Goal: Task Accomplishment & Management: Use online tool/utility

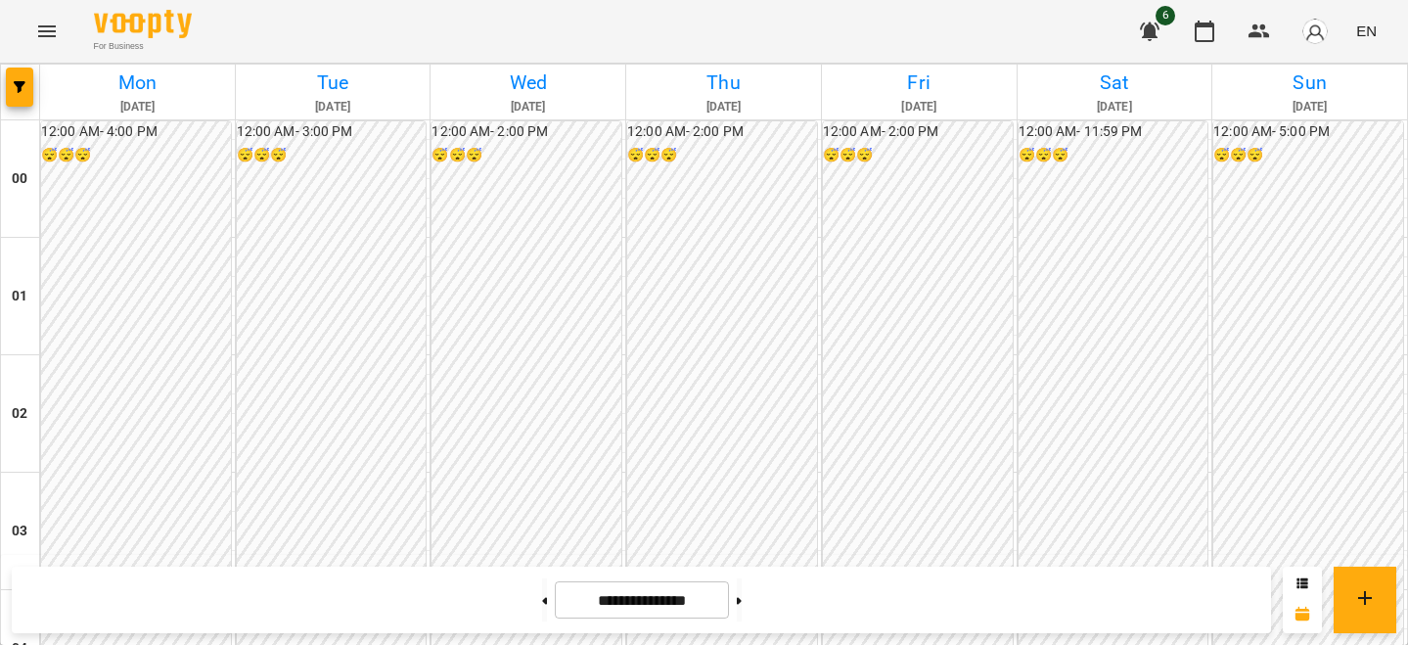
scroll to position [1699, 0]
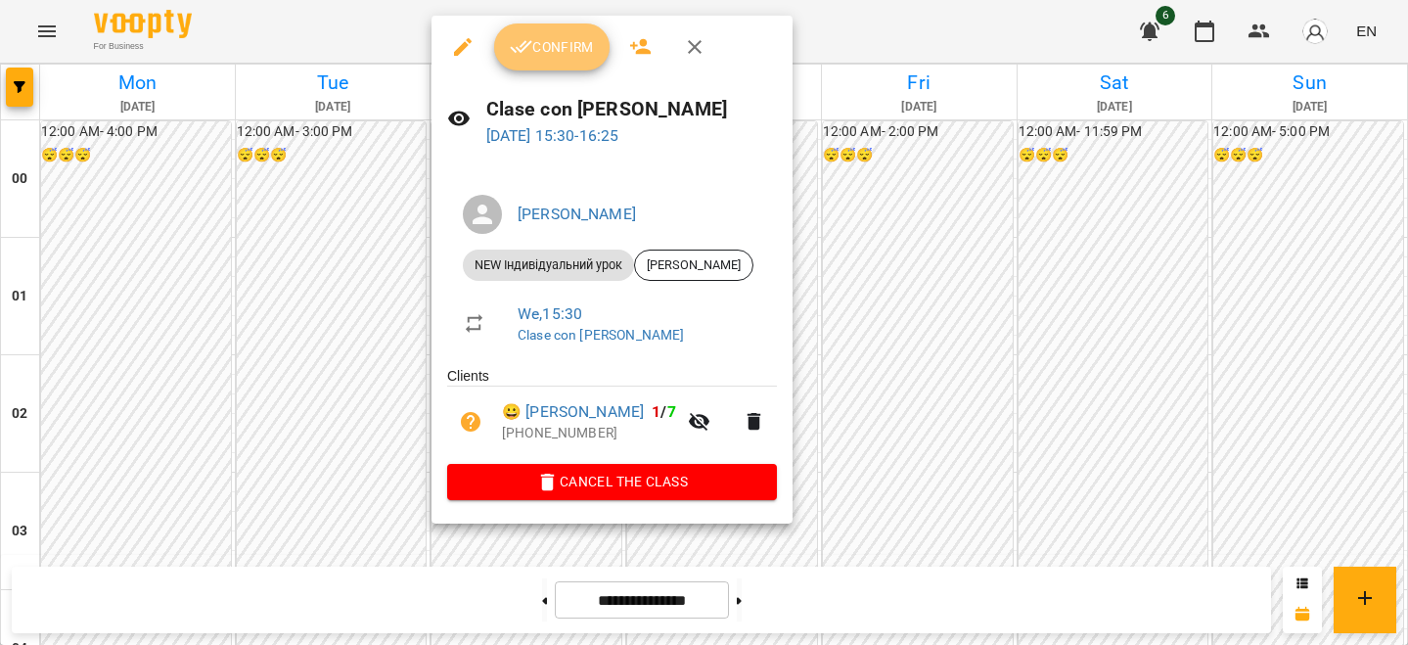
click at [543, 52] on span "Confirm" at bounding box center [552, 46] width 84 height 23
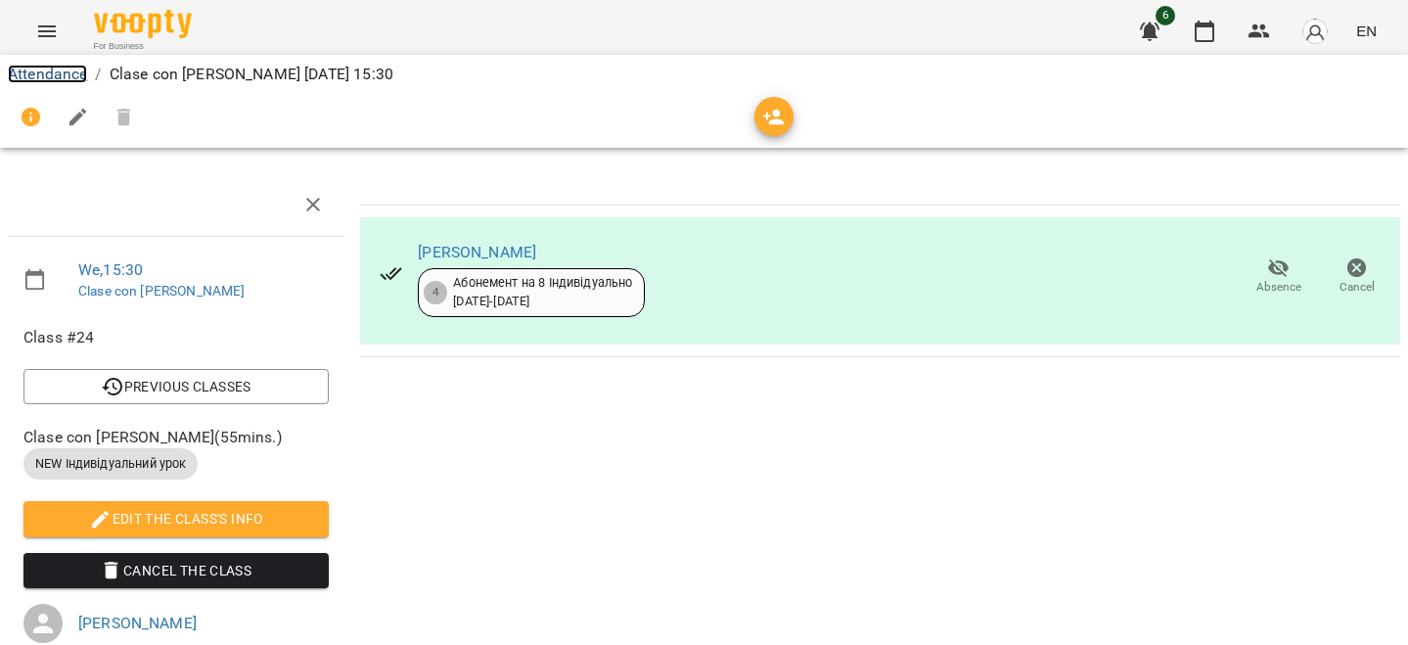
click at [66, 81] on link "Attendance" at bounding box center [47, 74] width 79 height 19
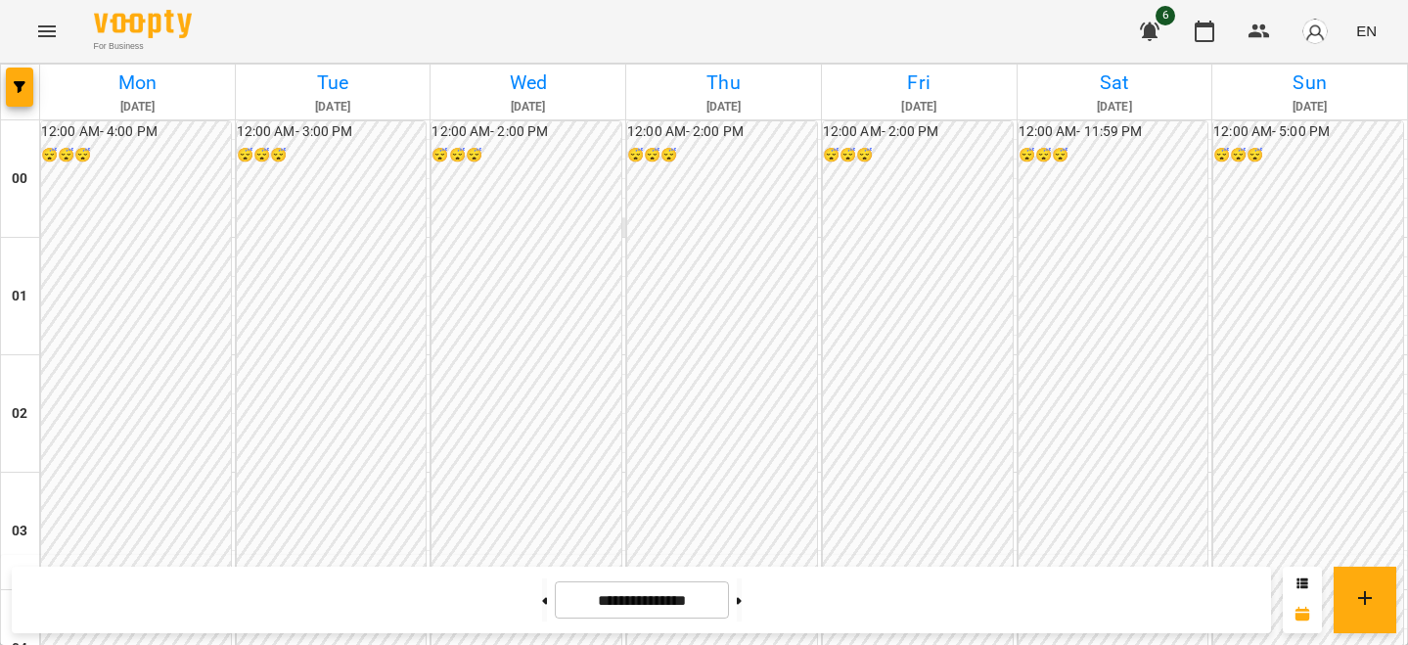
scroll to position [1755, 0]
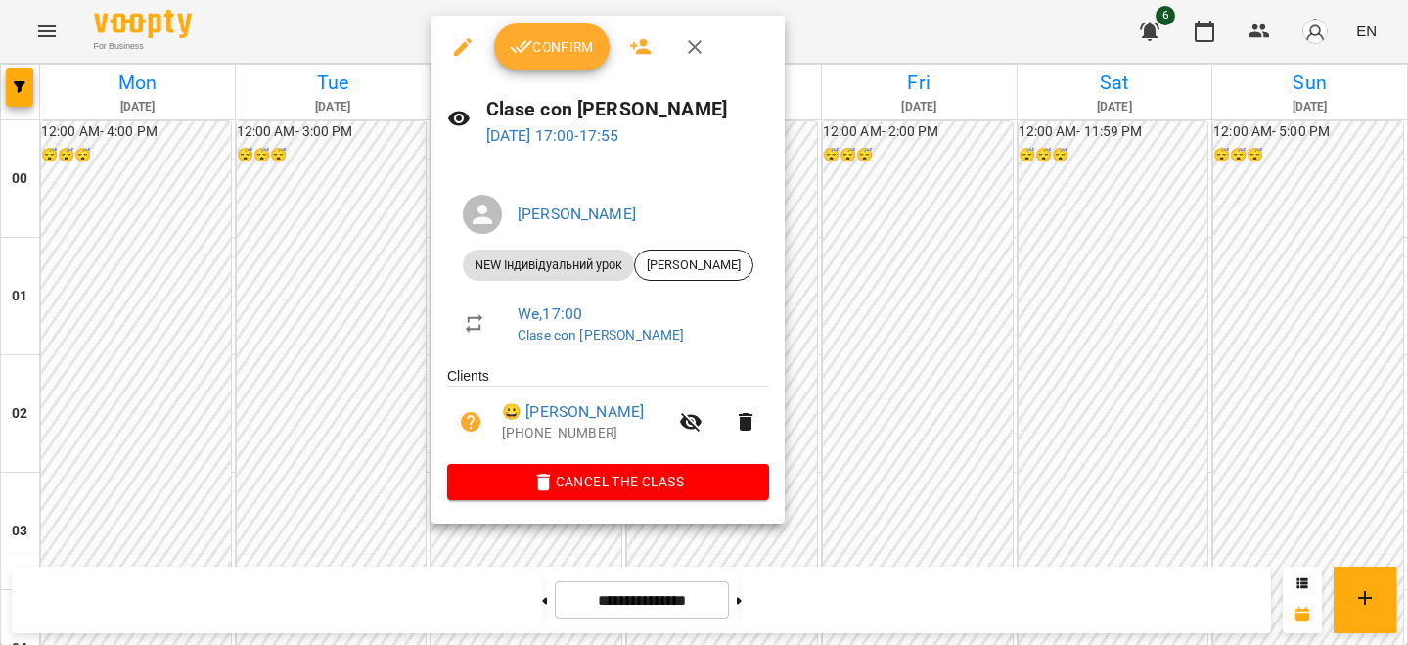
click at [554, 41] on span "Confirm" at bounding box center [552, 46] width 84 height 23
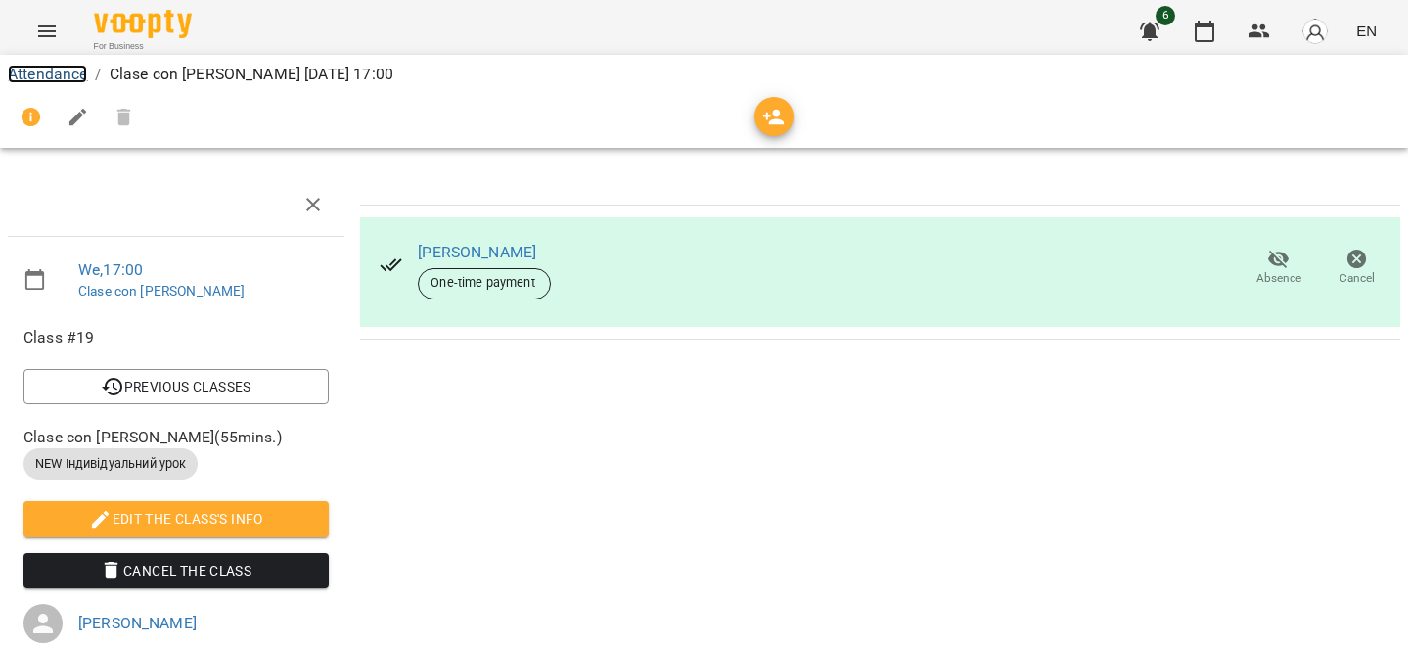
click at [60, 66] on link "Attendance" at bounding box center [47, 74] width 79 height 19
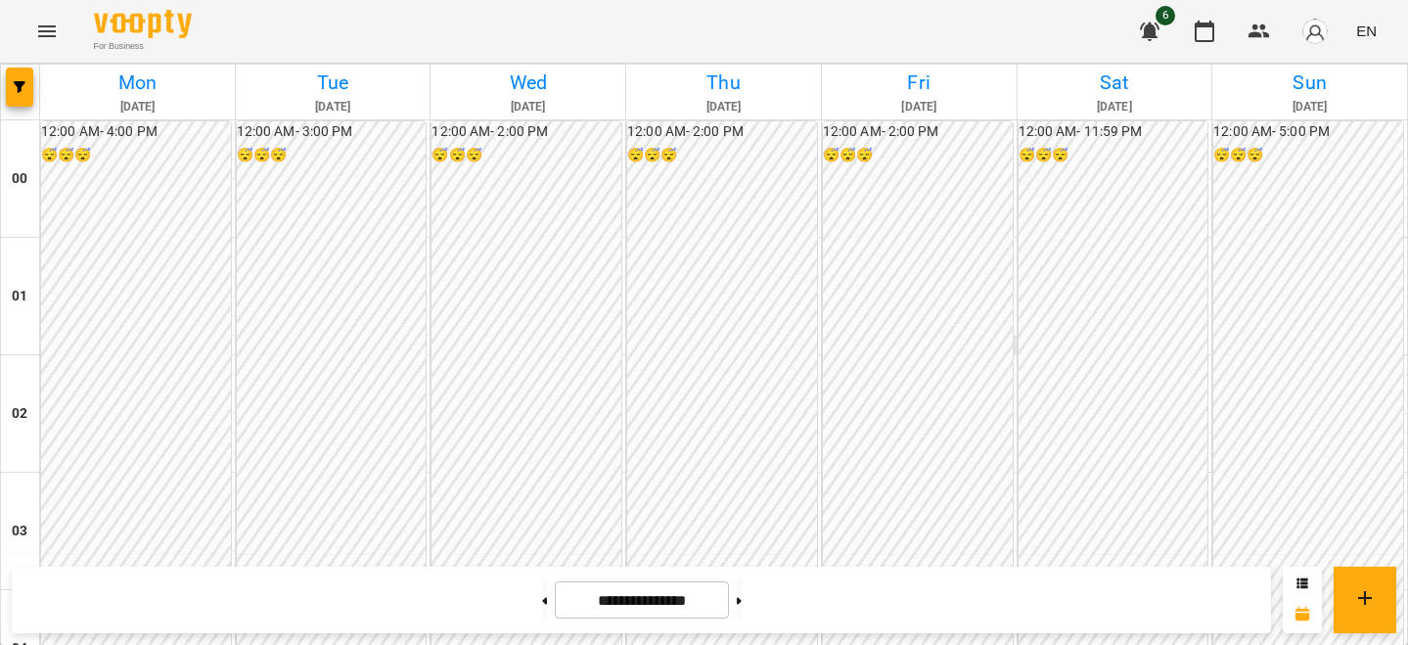
scroll to position [1755, 0]
click at [1308, 33] on img "button" at bounding box center [1314, 31] width 27 height 27
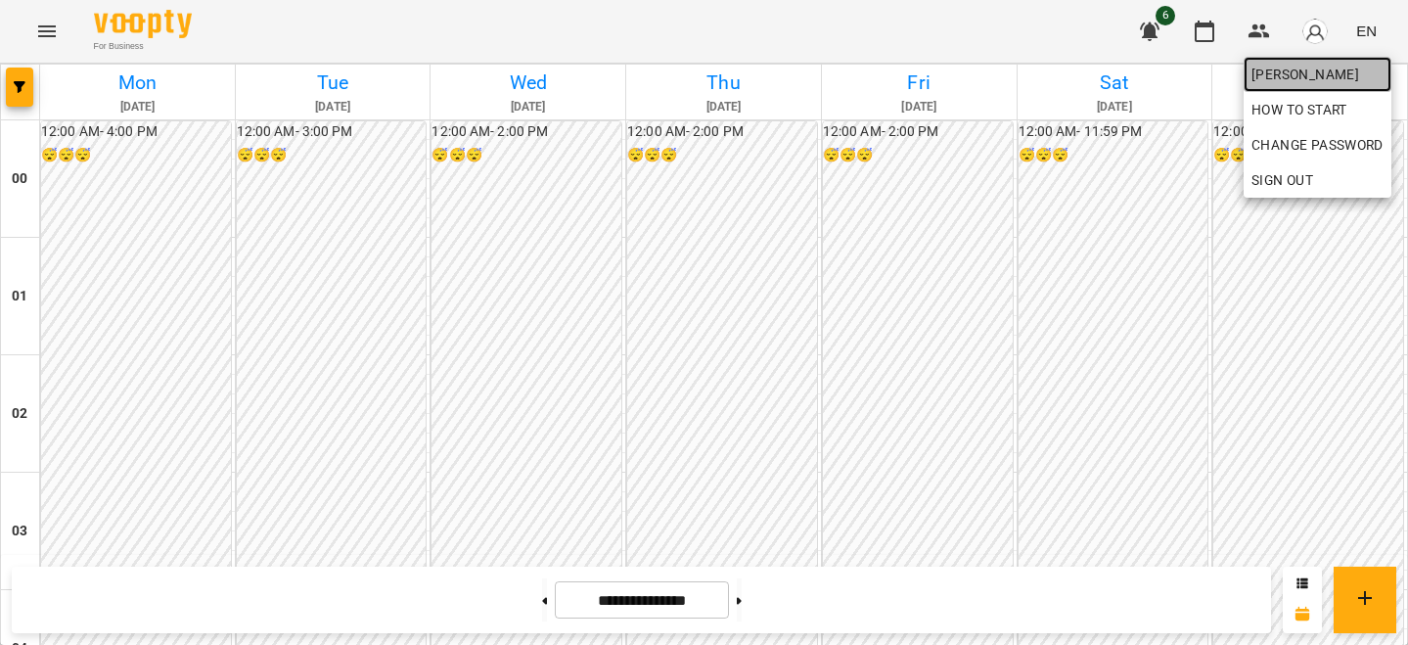
click at [1295, 78] on span "[PERSON_NAME]" at bounding box center [1318, 74] width 132 height 23
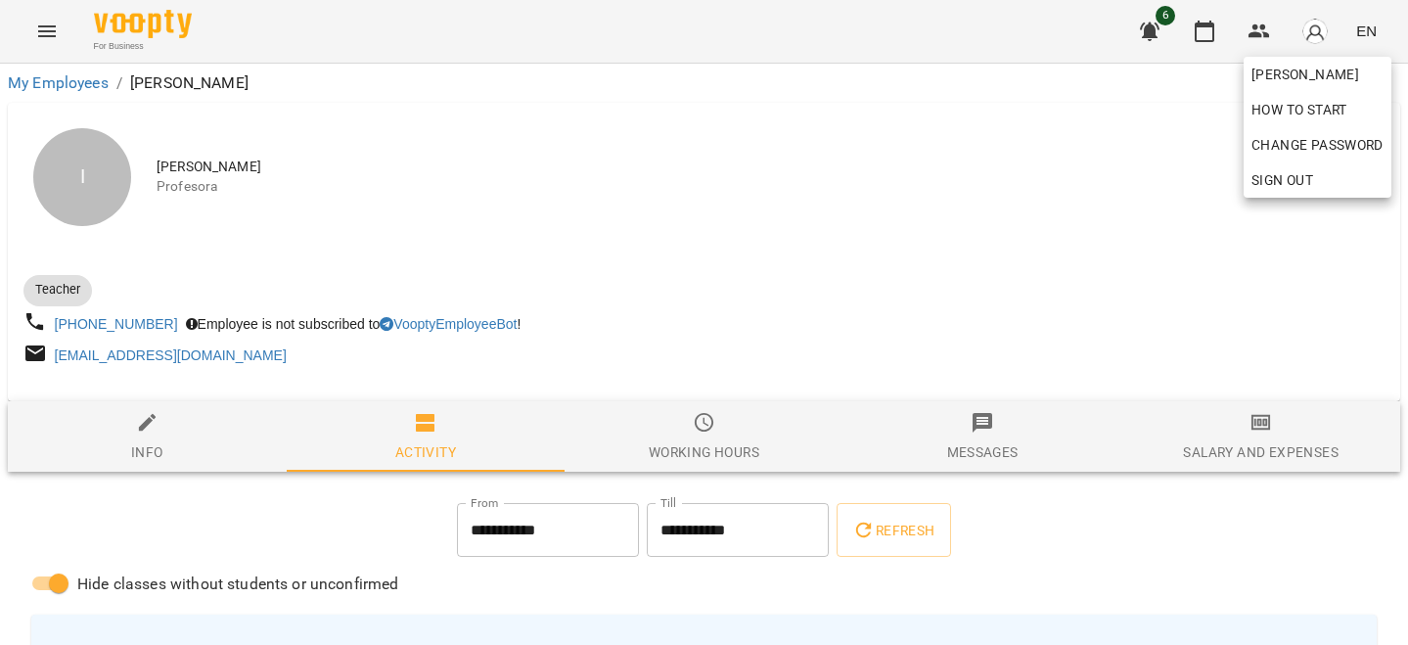
click at [1109, 313] on div at bounding box center [704, 322] width 1408 height 645
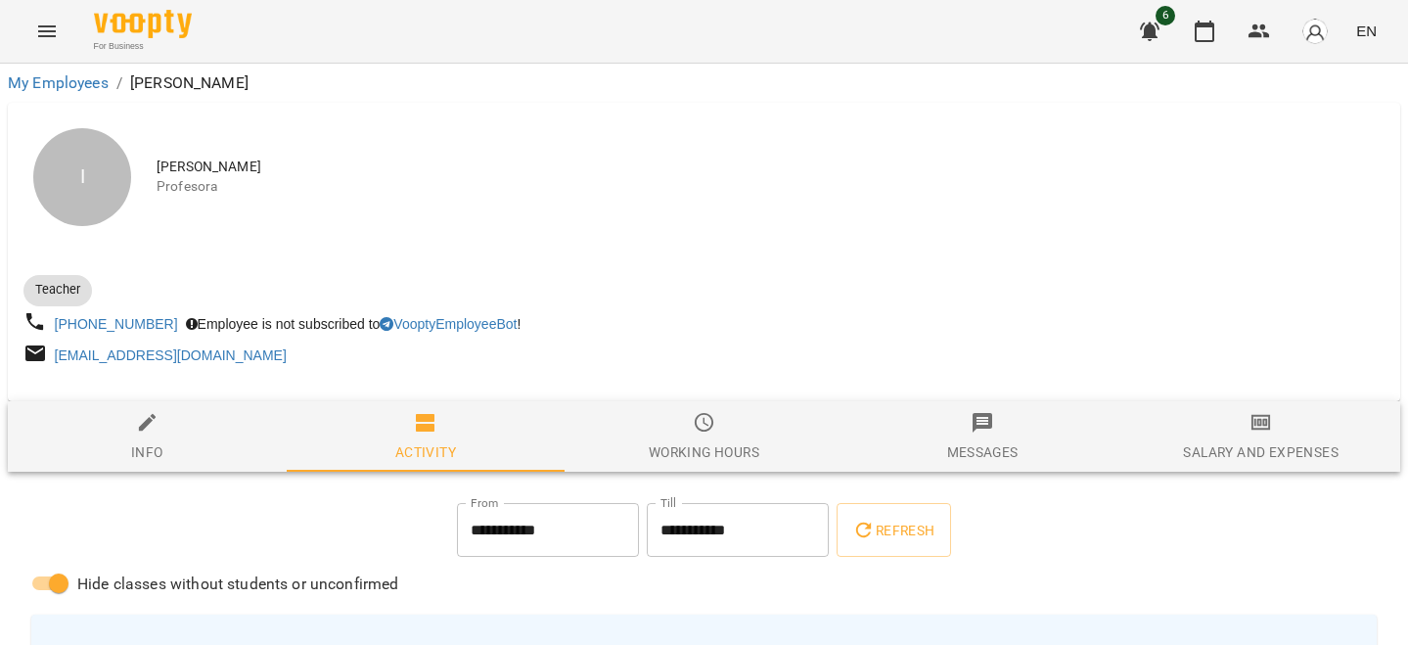
click at [1229, 420] on span "Salary and Expenses" at bounding box center [1260, 437] width 255 height 53
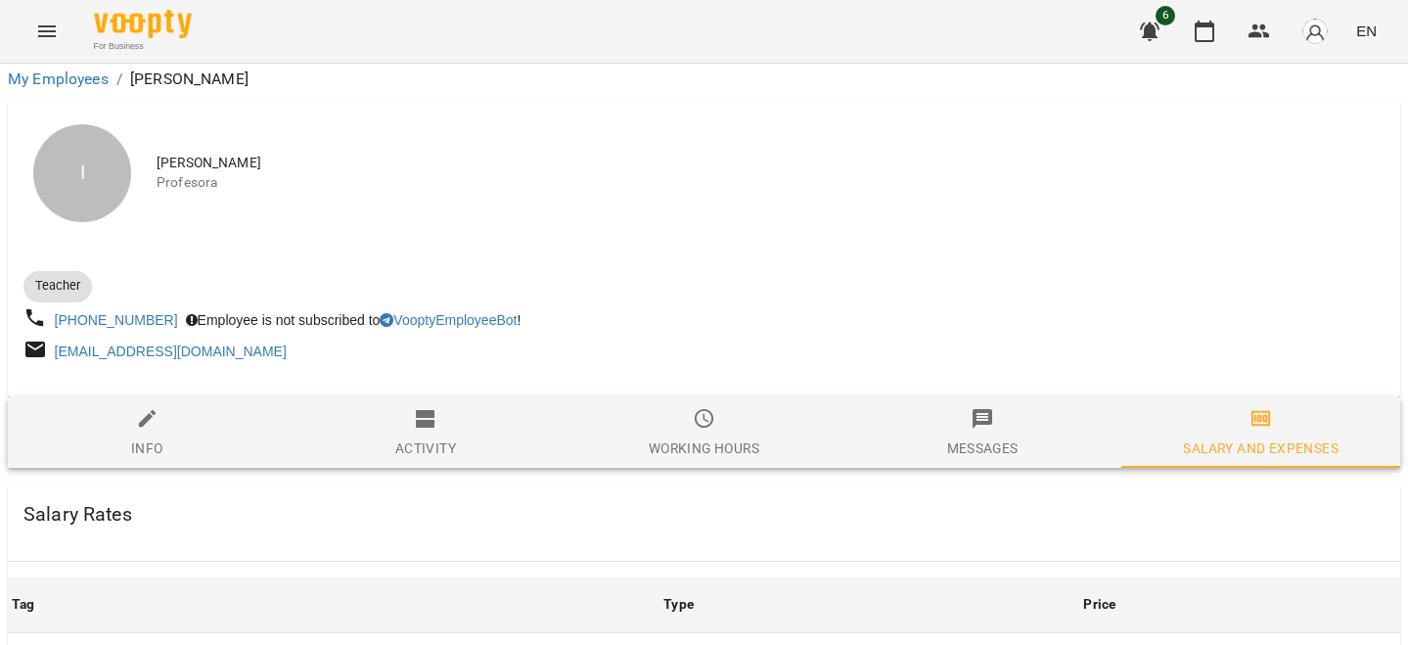
scroll to position [876, 2]
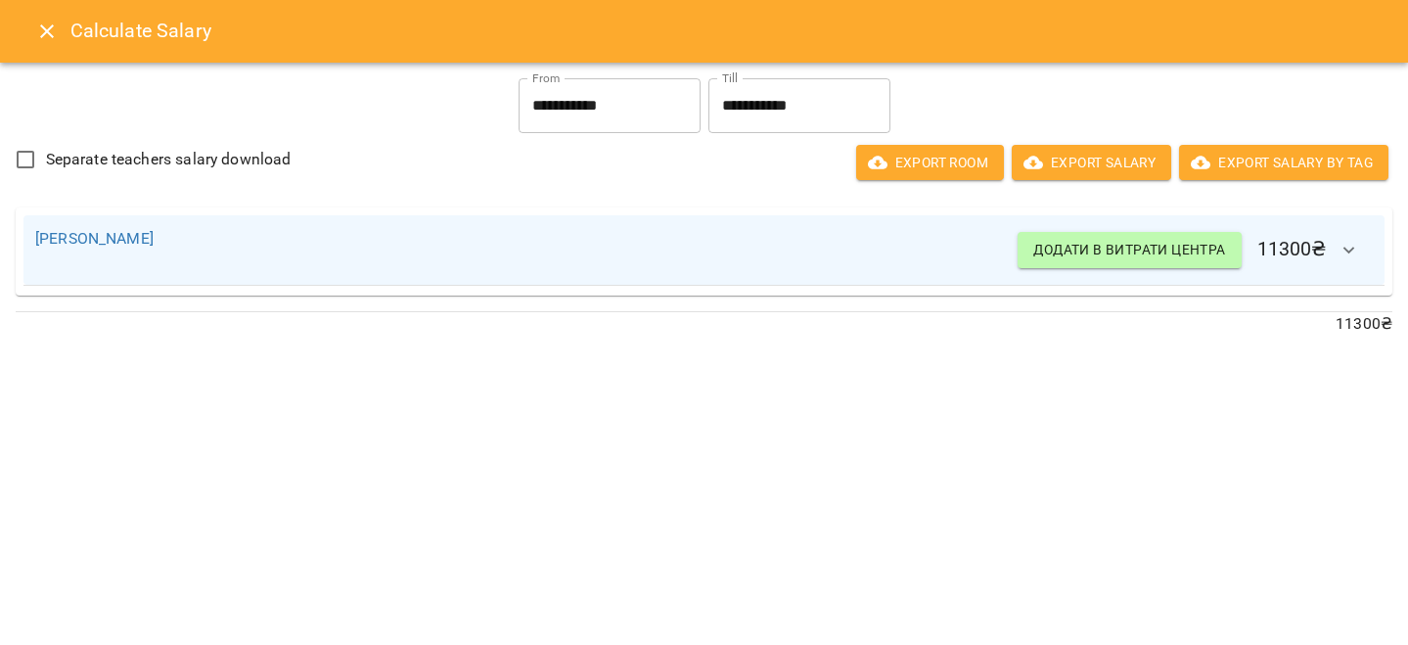
click at [32, 27] on button "Close" at bounding box center [46, 31] width 47 height 47
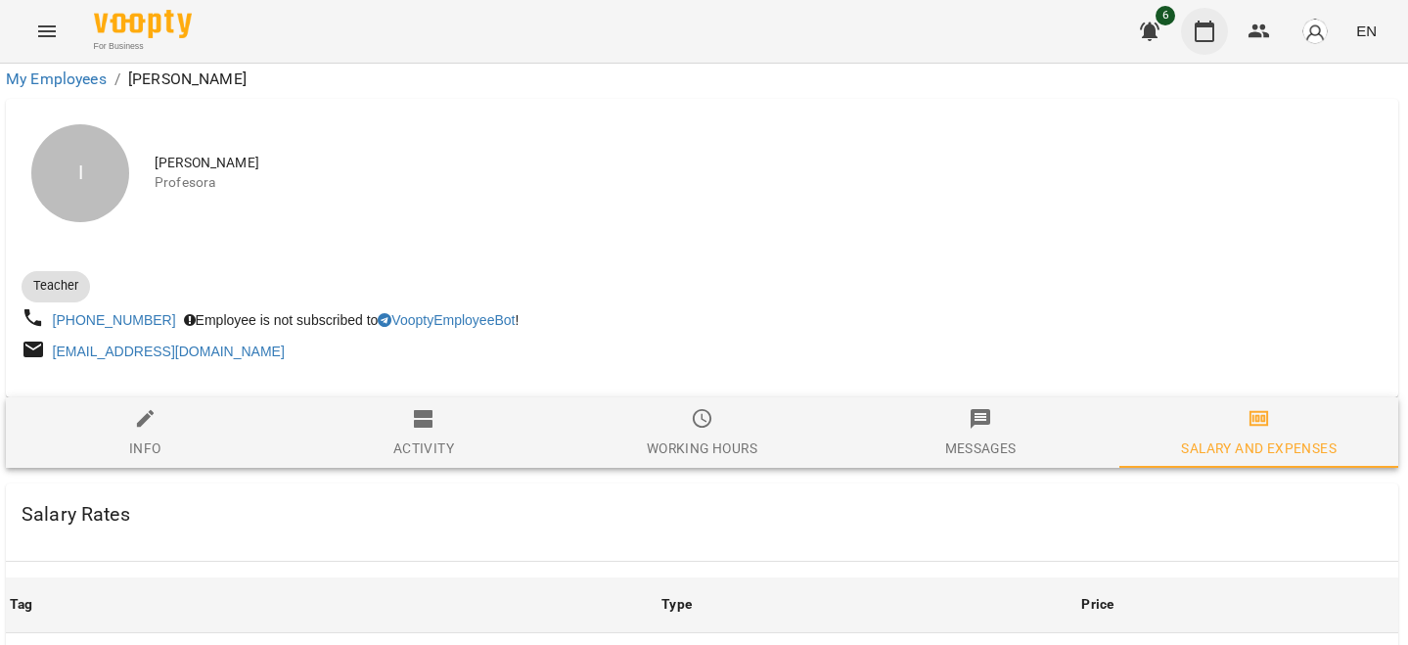
click at [1210, 26] on icon "button" at bounding box center [1205, 32] width 20 height 22
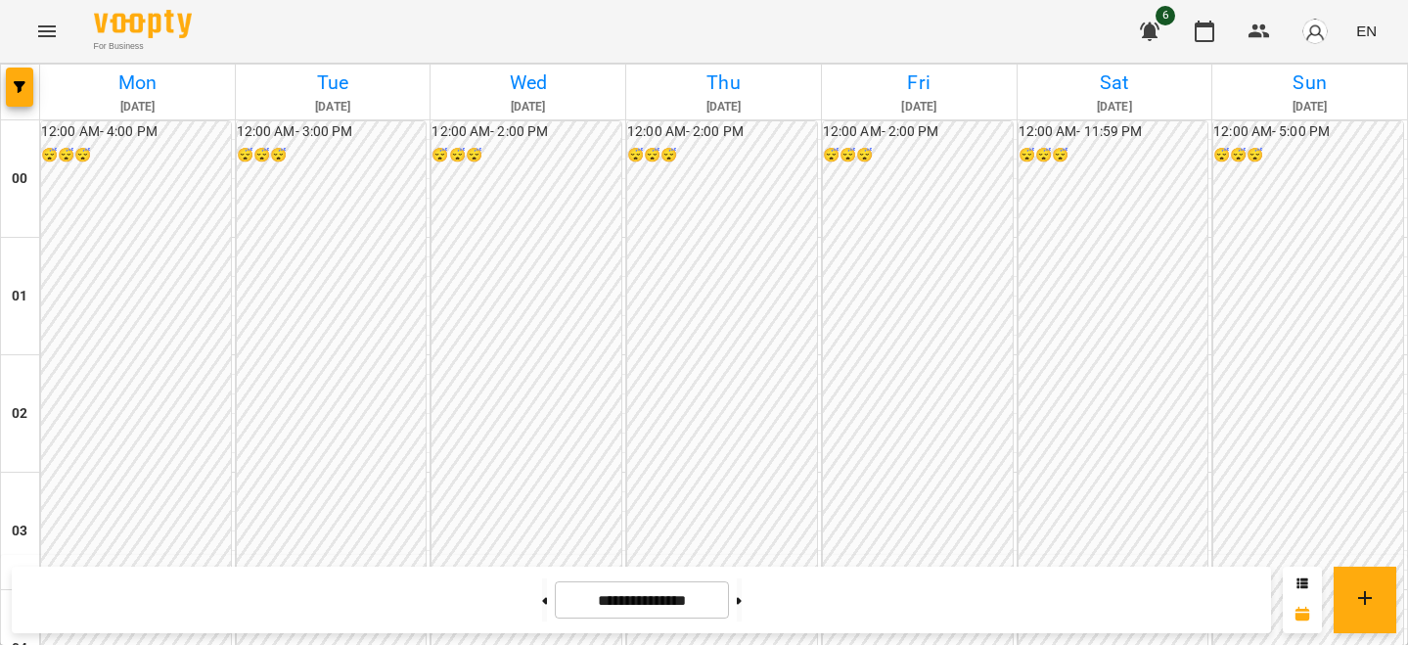
scroll to position [1719, 0]
